Goal: Check status: Check status

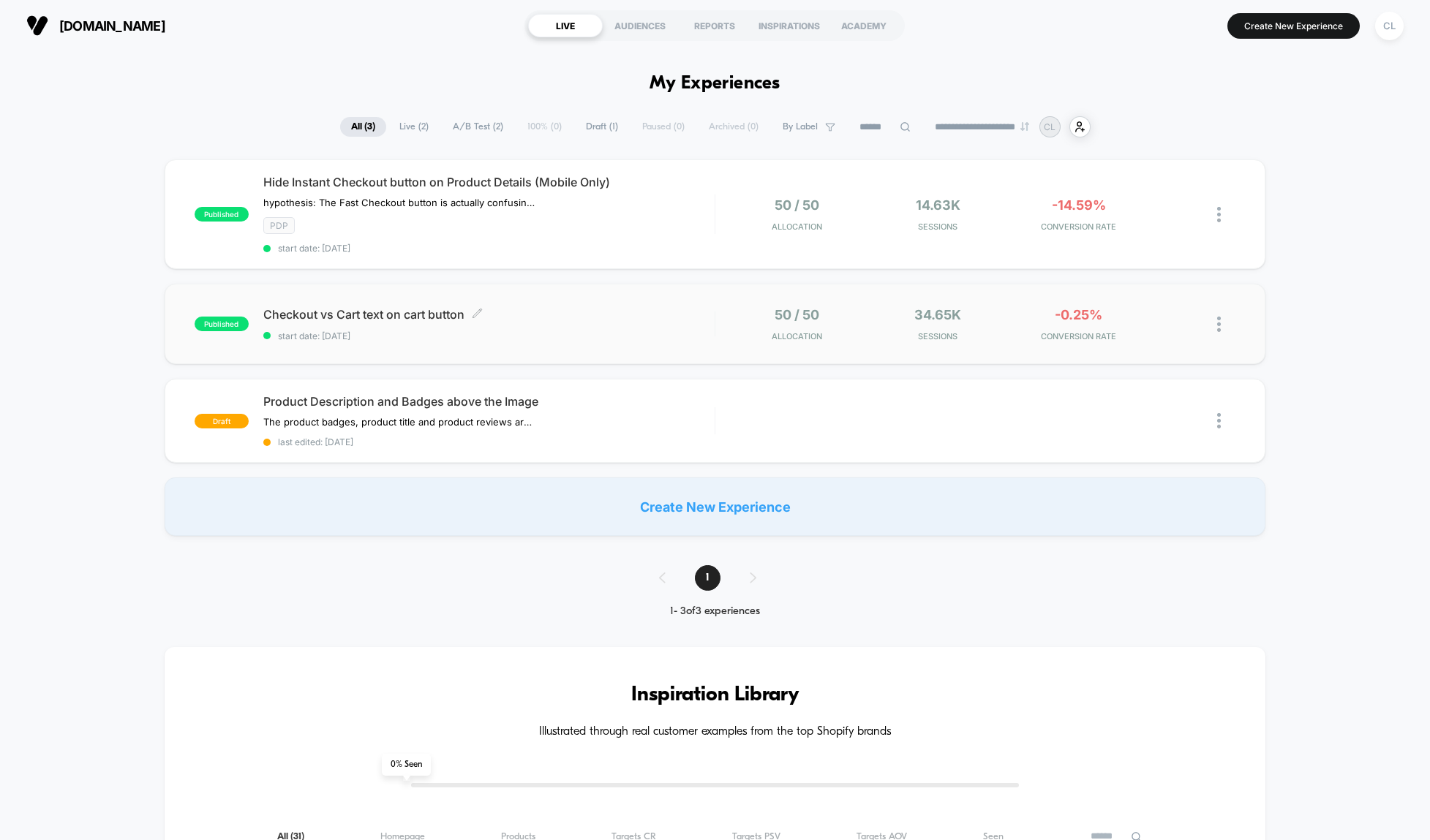
click at [391, 336] on span "start date: [DATE]" at bounding box center [488, 336] width 451 height 11
